Goal: Book appointment/travel/reservation

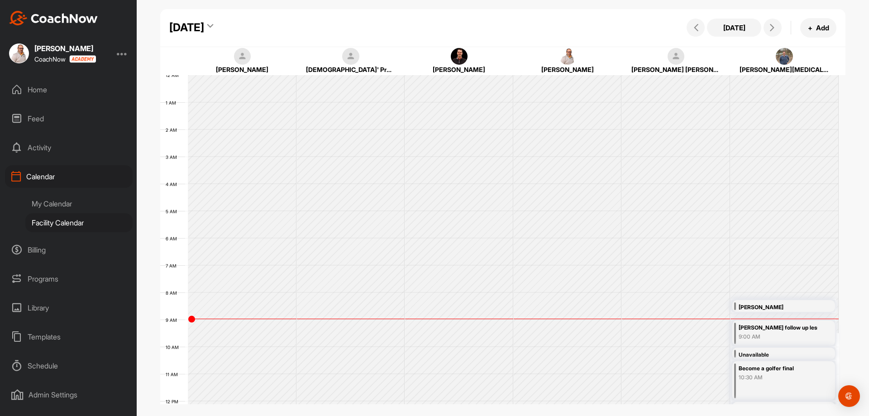
scroll to position [157, 0]
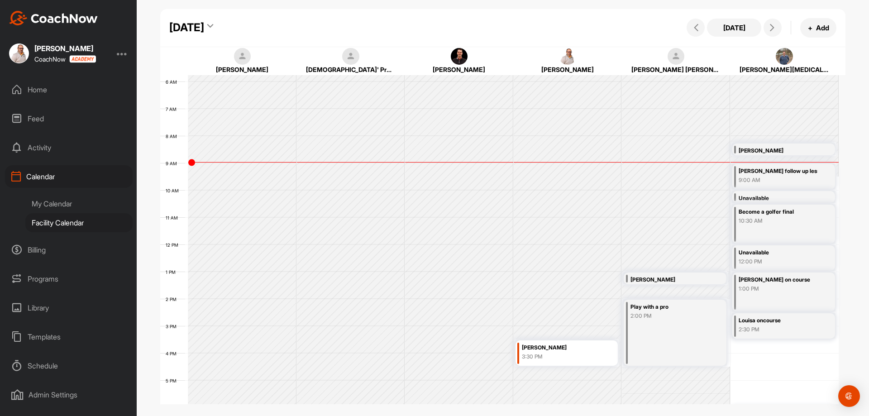
click at [70, 201] on div "My Calendar" at bounding box center [78, 203] width 107 height 19
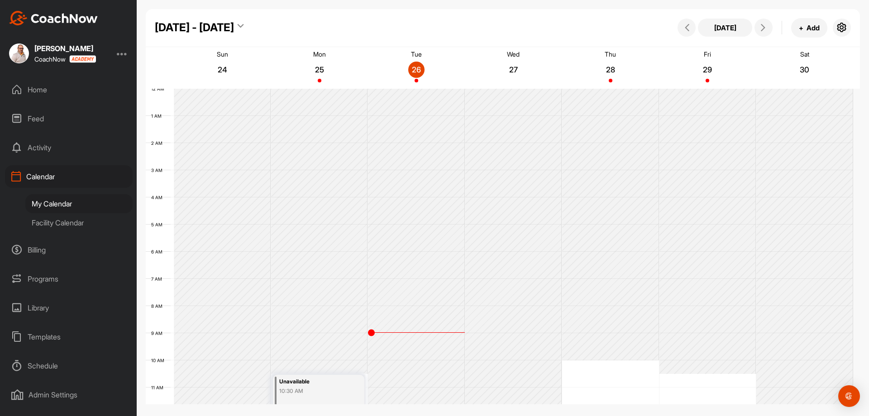
scroll to position [157, 0]
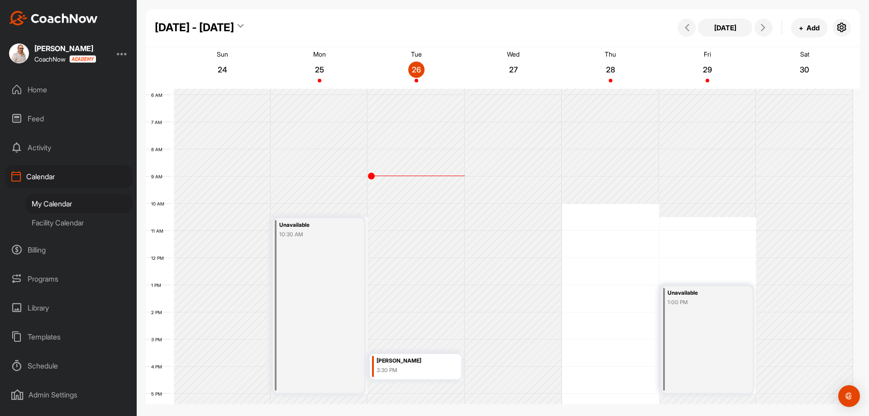
click at [87, 215] on div "Facility Calendar" at bounding box center [78, 222] width 107 height 19
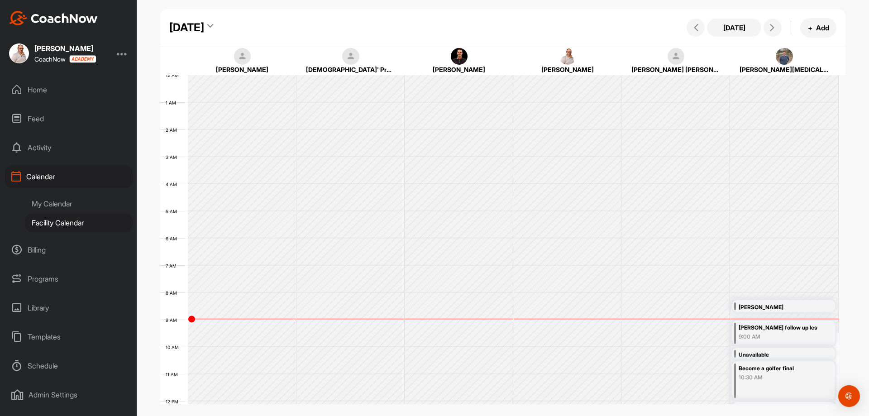
scroll to position [157, 0]
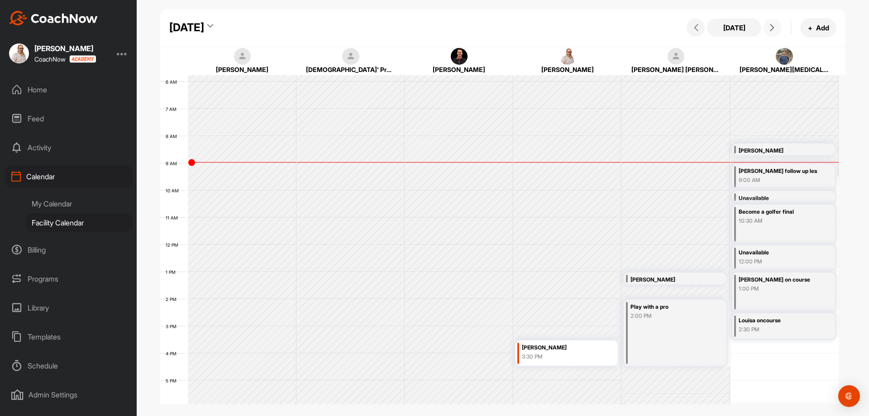
click at [771, 27] on icon at bounding box center [771, 27] width 7 height 7
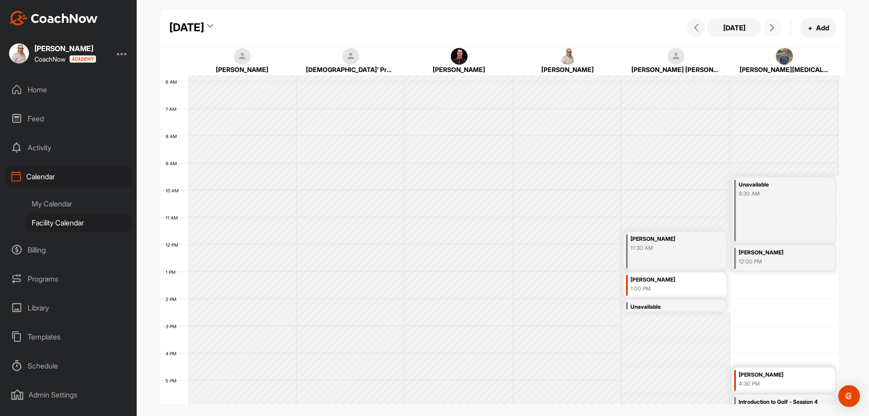
click at [771, 26] on icon at bounding box center [771, 27] width 7 height 7
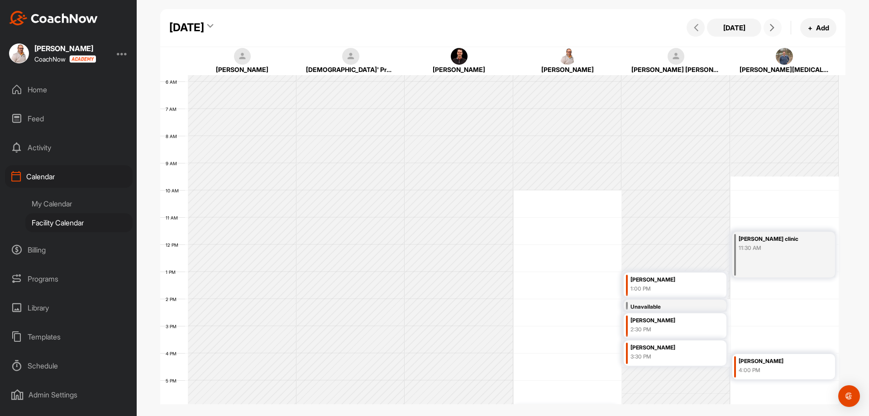
click at [771, 26] on icon at bounding box center [771, 27] width 7 height 7
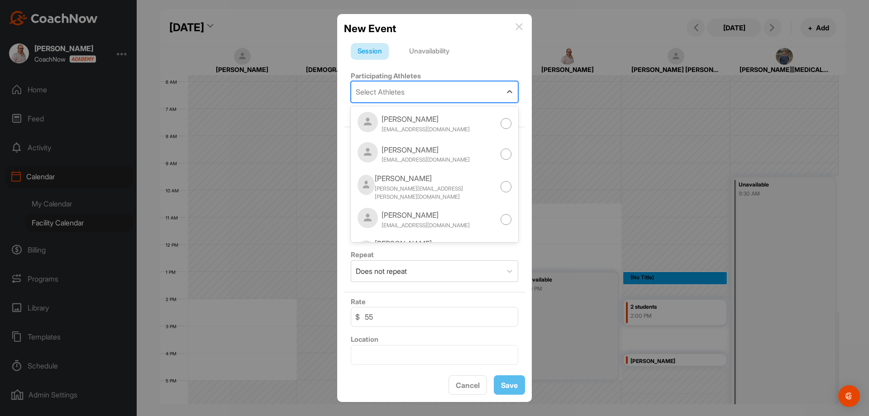
click at [457, 92] on div "Select Athletes" at bounding box center [426, 91] width 150 height 21
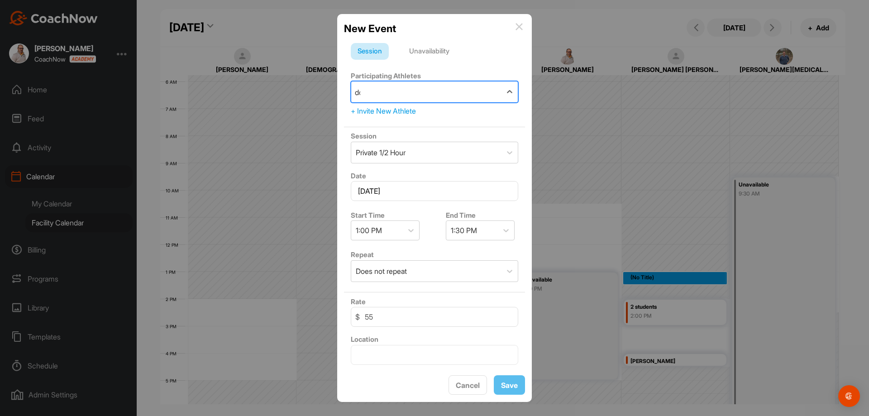
type input "[PERSON_NAME]"
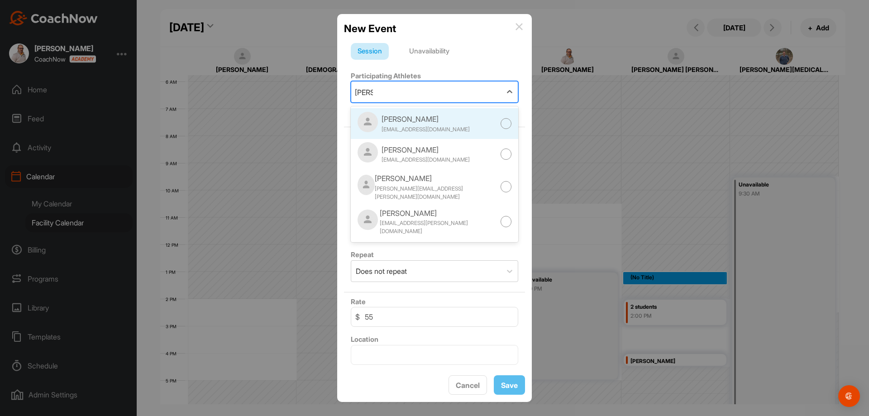
click at [500, 124] on div at bounding box center [505, 123] width 11 height 11
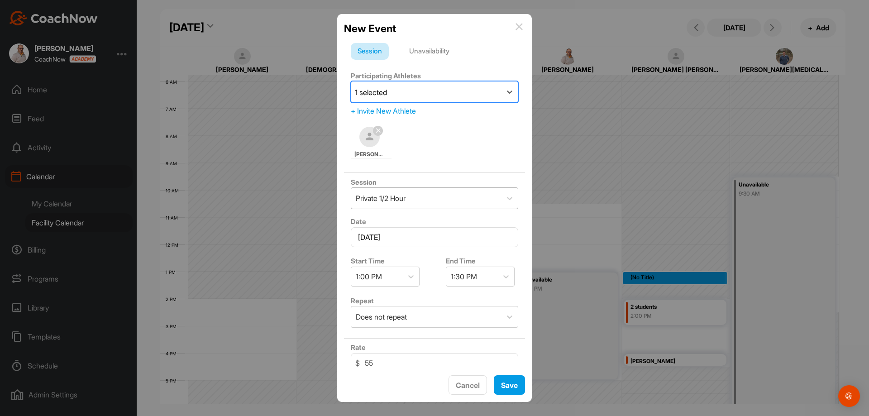
click at [482, 196] on div "Private 1/2 Hour" at bounding box center [426, 198] width 150 height 21
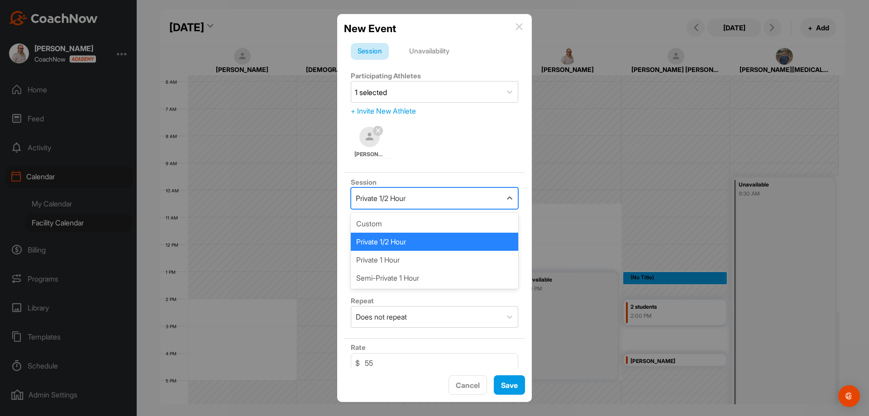
click at [440, 238] on div "Private 1/2 Hour" at bounding box center [434, 242] width 167 height 18
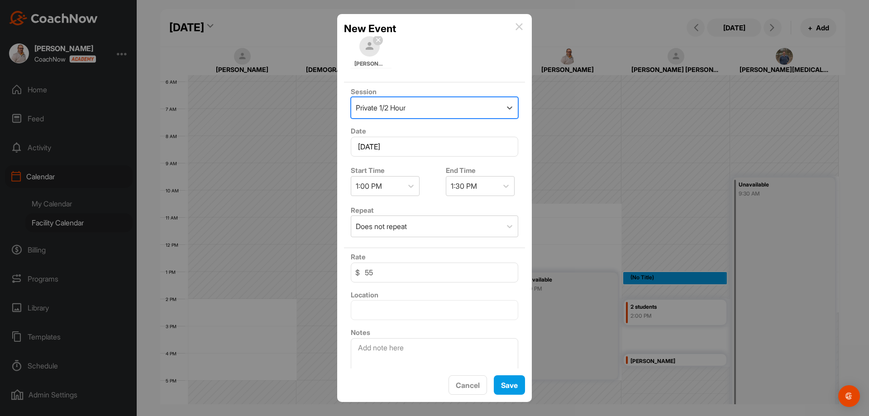
scroll to position [109, 0]
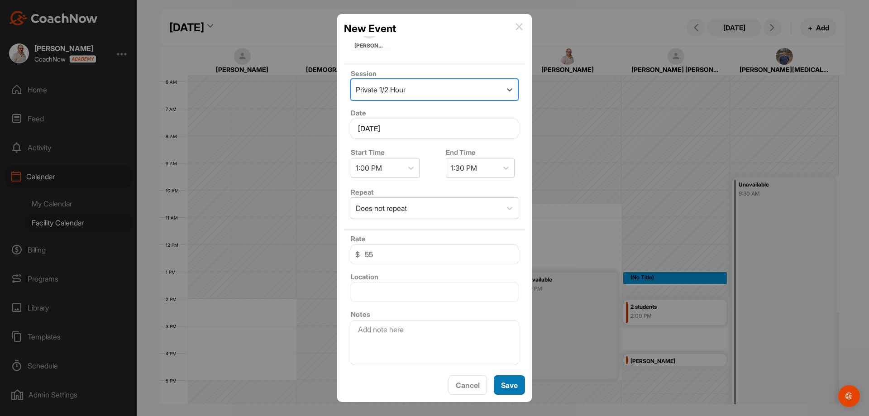
click at [508, 388] on button "Save" at bounding box center [509, 384] width 31 height 19
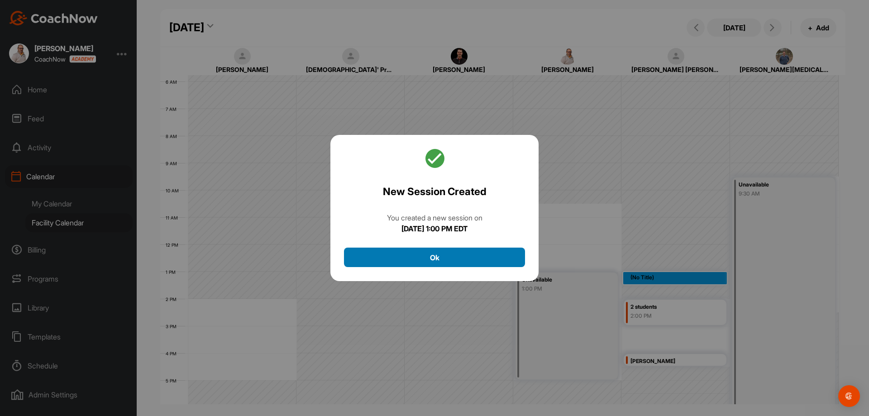
click at [492, 263] on button "Ok" at bounding box center [434, 256] width 181 height 19
